Goal: Check status: Check status

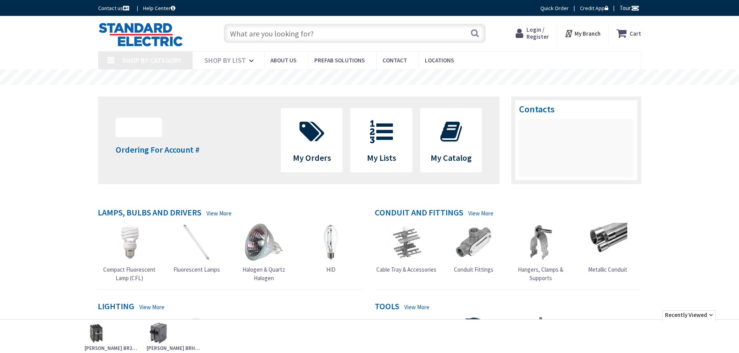
type input "[GEOGRAPHIC_DATA], [STREET_ADDRESS][PERSON_NAME]"
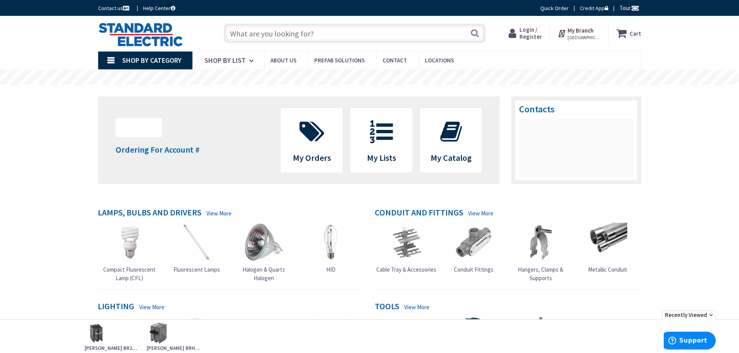
click at [531, 37] on span "Login / Register" at bounding box center [530, 33] width 23 height 14
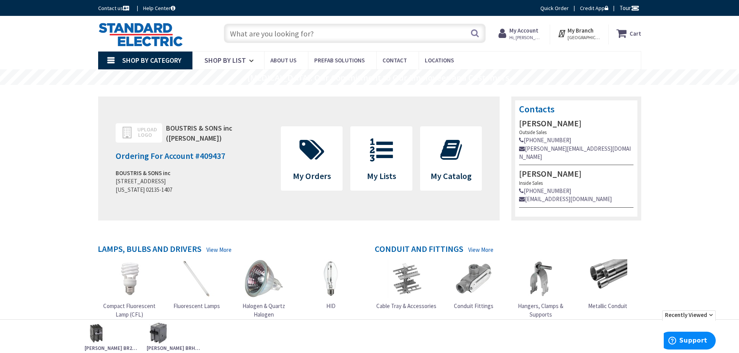
click at [397, 45] on div "Search" at bounding box center [353, 33] width 266 height 25
click at [391, 28] on input "text" at bounding box center [355, 33] width 262 height 19
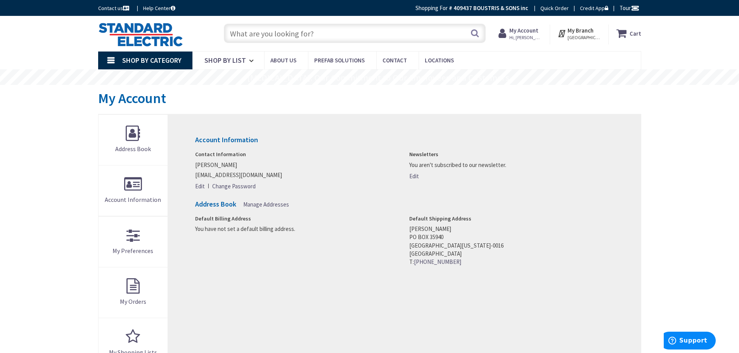
click at [538, 30] on strong "My Account" at bounding box center [523, 30] width 29 height 7
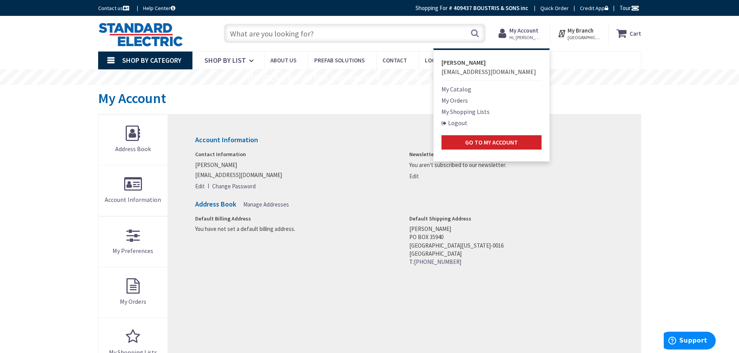
click at [466, 90] on link "My Catalog" at bounding box center [456, 89] width 30 height 9
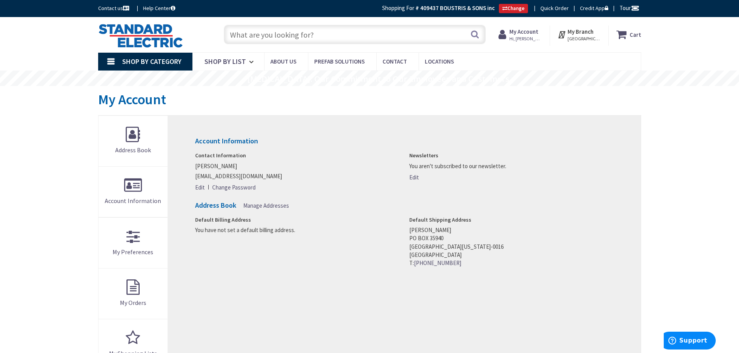
click at [526, 36] on span "Hi, [PERSON_NAME]" at bounding box center [525, 39] width 33 height 6
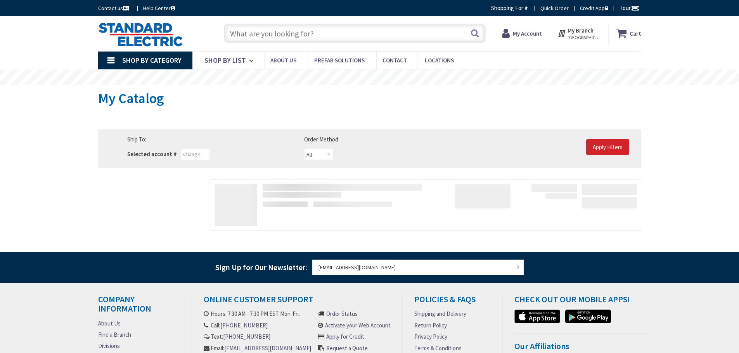
click at [513, 39] on icon at bounding box center [507, 33] width 11 height 14
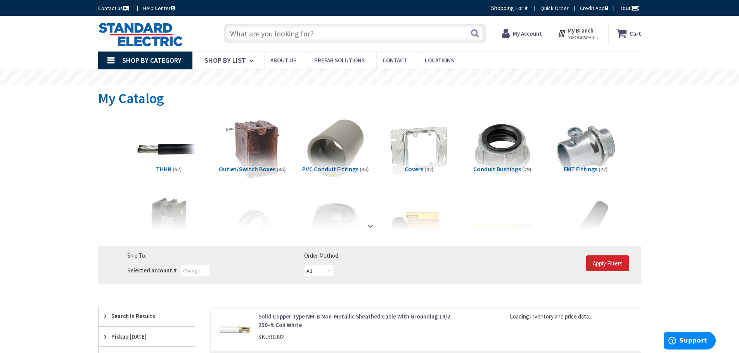
click at [521, 34] on strong "My Account" at bounding box center [527, 33] width 29 height 7
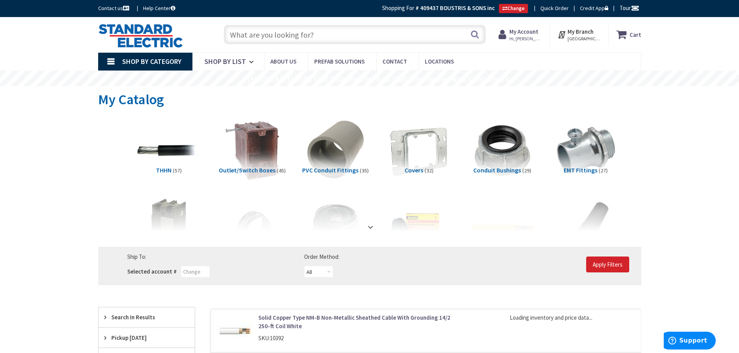
click at [537, 32] on strong "My Account" at bounding box center [523, 31] width 29 height 7
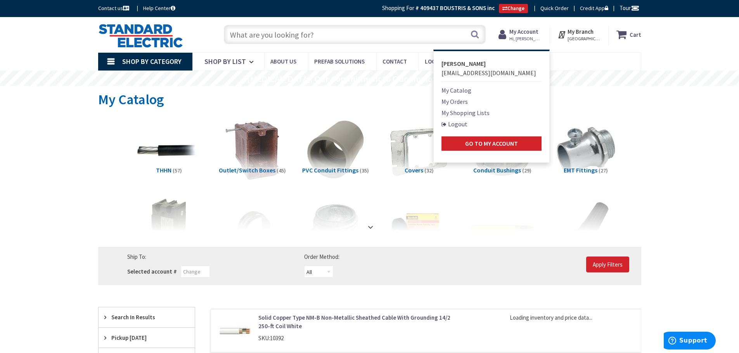
click at [468, 102] on link "My Orders" at bounding box center [454, 101] width 26 height 9
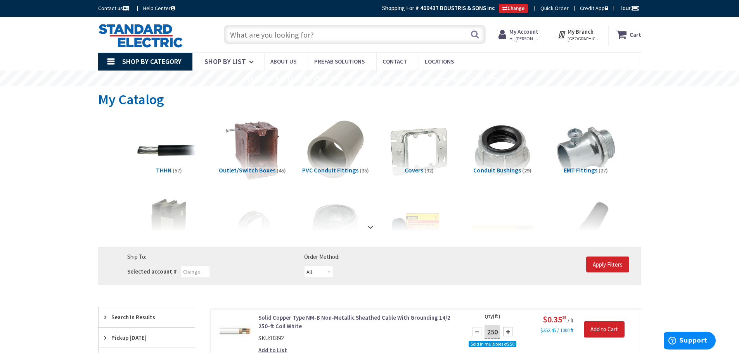
scroll to position [5, 0]
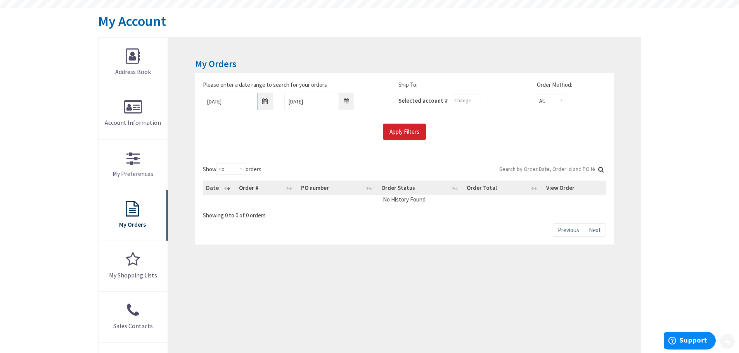
scroll to position [78, 0]
click at [403, 134] on input "Apply Filters" at bounding box center [404, 131] width 43 height 16
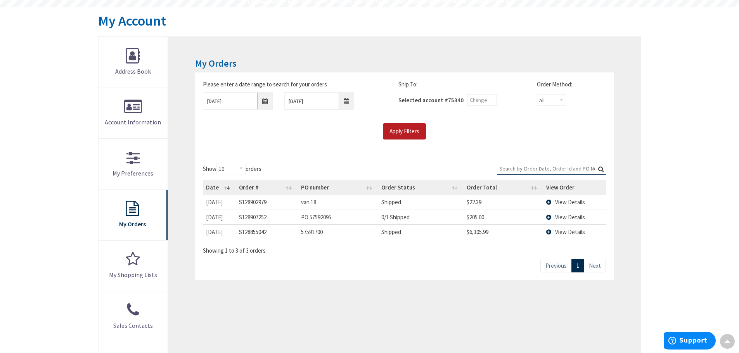
scroll to position [79, 0]
click at [552, 216] on td "View Details" at bounding box center [574, 217] width 63 height 15
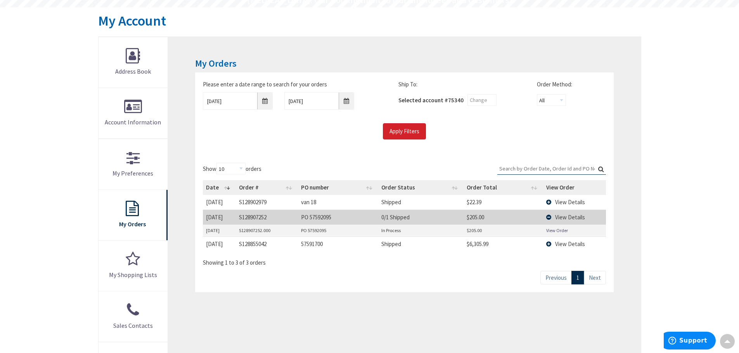
click at [563, 230] on link "View Order" at bounding box center [557, 230] width 22 height 7
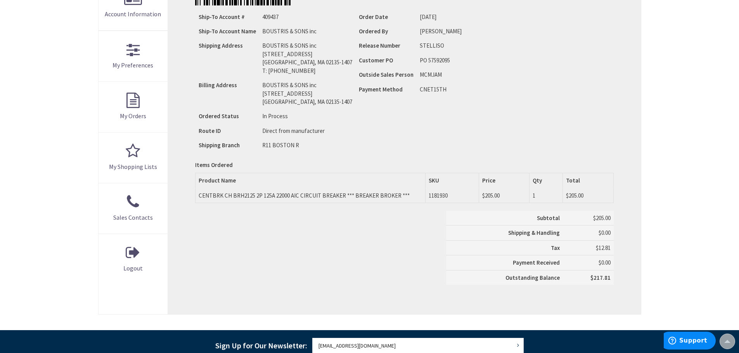
scroll to position [186, 0]
